Goal: Check status: Check status

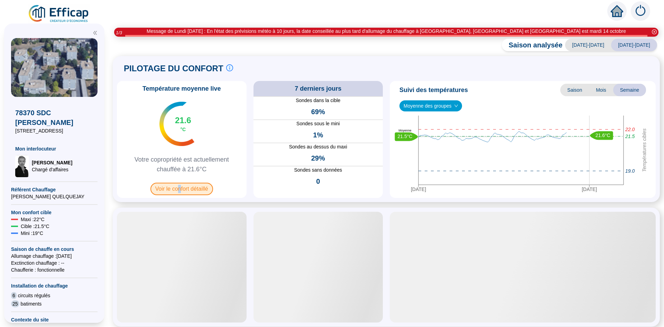
click at [183, 192] on span "Voir le confort détaillé" at bounding box center [181, 188] width 63 height 12
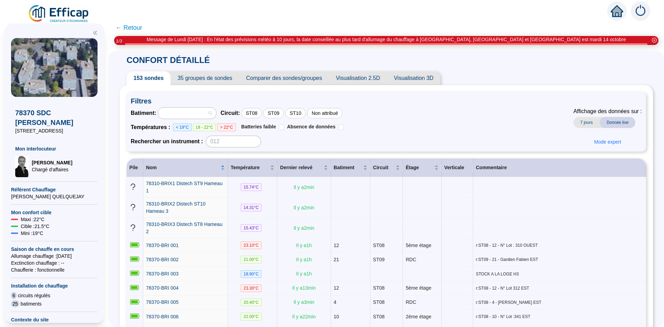
click at [215, 114] on div at bounding box center [187, 112] width 58 height 11
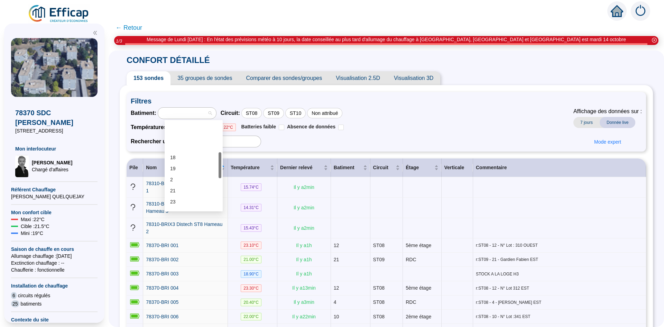
scroll to position [104, 0]
click at [175, 186] on div "27" at bounding box center [193, 189] width 47 height 7
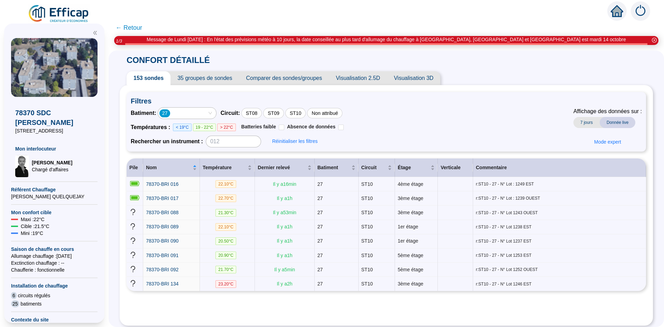
click at [654, 40] on icon "close-circle" at bounding box center [653, 40] width 5 height 5
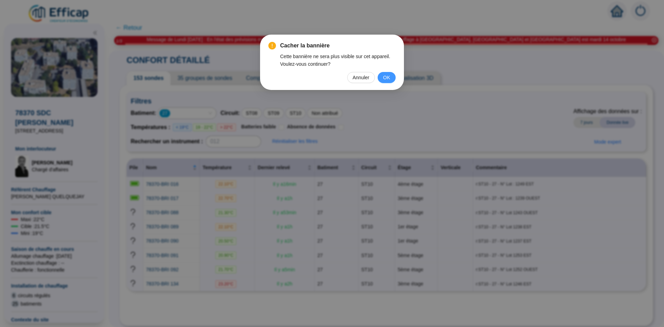
click at [386, 79] on span "OK" at bounding box center [386, 78] width 7 height 8
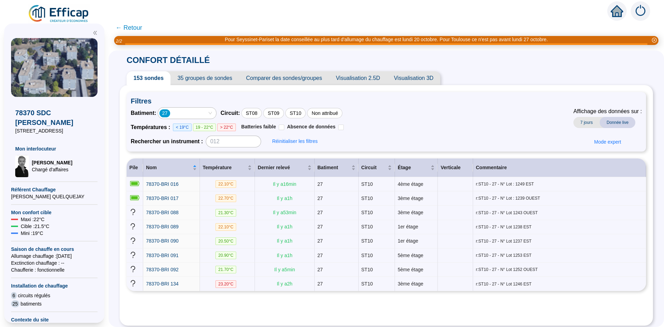
drag, startPoint x: 190, startPoint y: 119, endPoint x: 189, endPoint y: 114, distance: 4.9
click at [190, 117] on div "Batiment : 27 Circuit : ST08 ST09 ST10 Non attribué Températures : < 19°C 19 - …" at bounding box center [237, 127] width 213 height 40
click at [189, 113] on div "27" at bounding box center [183, 113] width 48 height 10
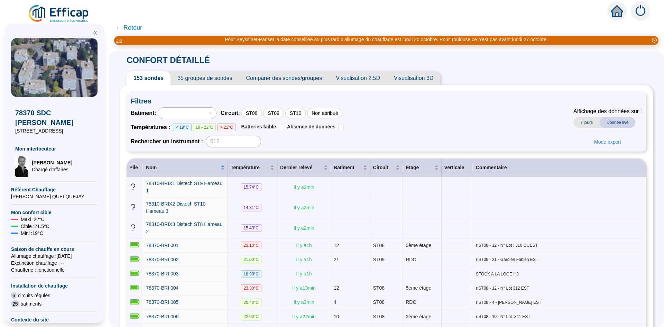
click at [188, 114] on div at bounding box center [183, 113] width 48 height 10
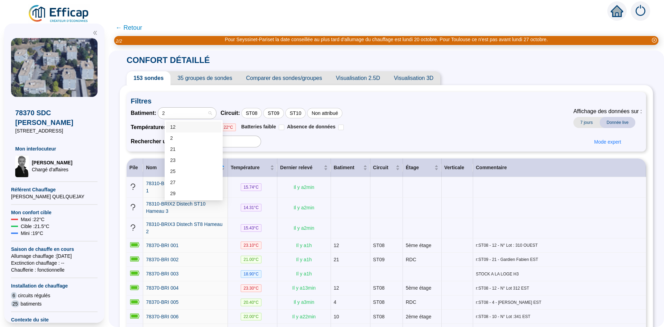
type input "21"
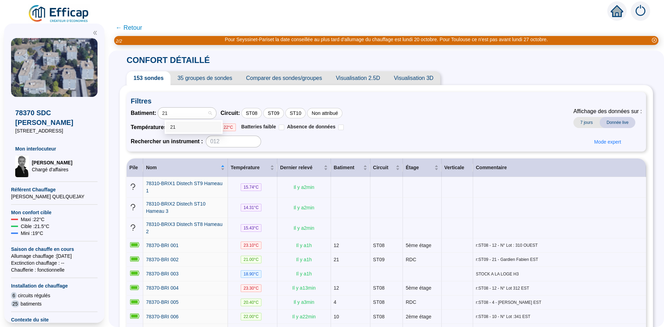
click at [181, 124] on div "21" at bounding box center [193, 126] width 47 height 7
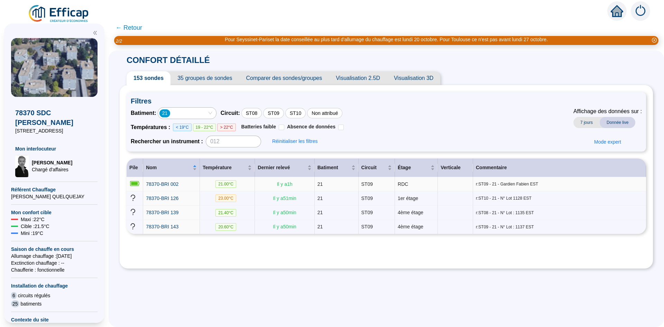
click at [229, 187] on span "21.00 °C" at bounding box center [225, 184] width 21 height 8
click at [281, 186] on span "Il y a 1 h" at bounding box center [284, 184] width 16 height 6
click at [172, 184] on span "78370-BRI 002" at bounding box center [162, 184] width 32 height 6
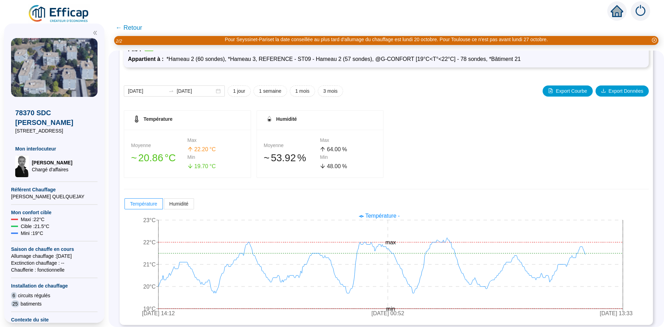
scroll to position [57, 0]
